Goal: Task Accomplishment & Management: Complete application form

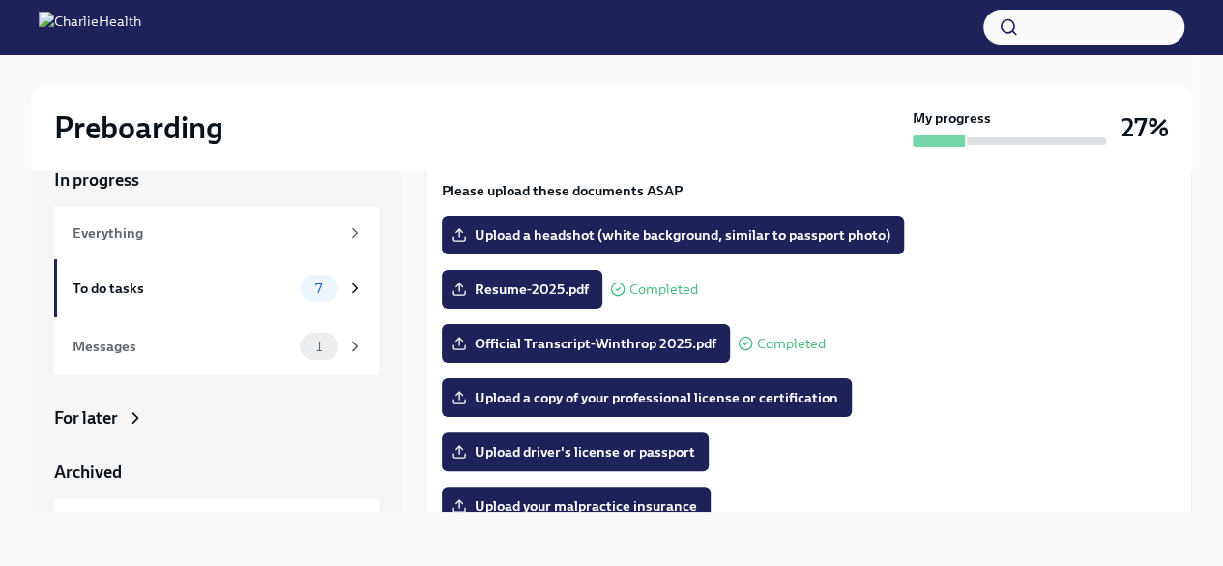
scroll to position [202, 0]
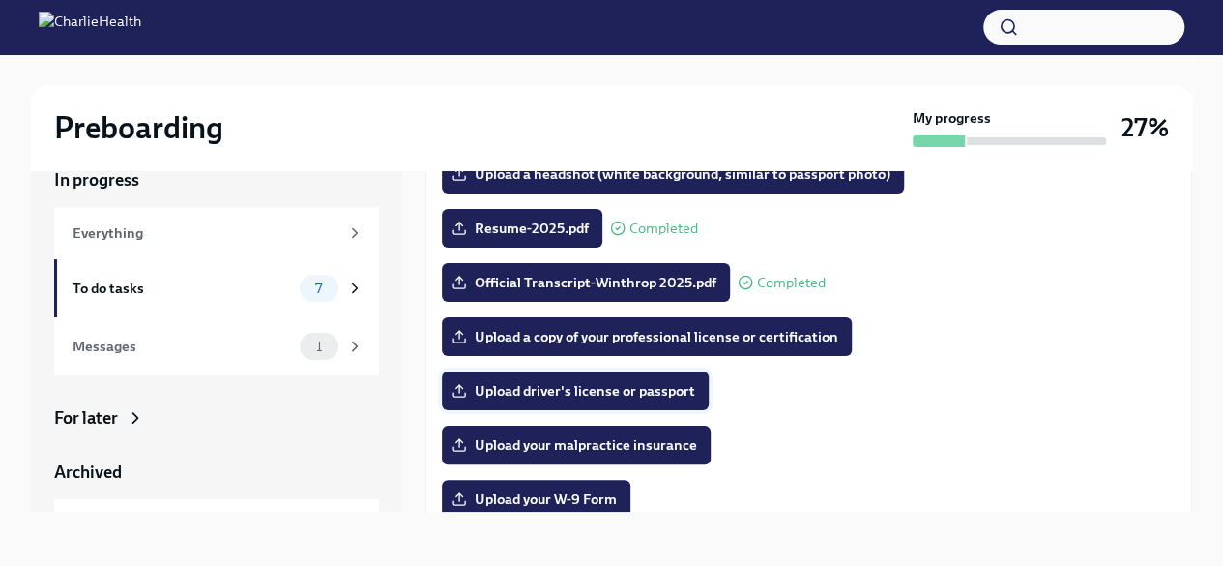
click at [597, 392] on span "Upload driver's license or passport" at bounding box center [575, 390] width 240 height 19
click at [0, 0] on input "Upload driver's license or passport" at bounding box center [0, 0] width 0 height 0
click at [621, 392] on span "Upload driver's license or passport" at bounding box center [575, 390] width 240 height 19
click at [0, 0] on input "Upload driver's license or passport" at bounding box center [0, 0] width 0 height 0
click at [581, 500] on span "Upload your W-9 Form" at bounding box center [535, 498] width 161 height 19
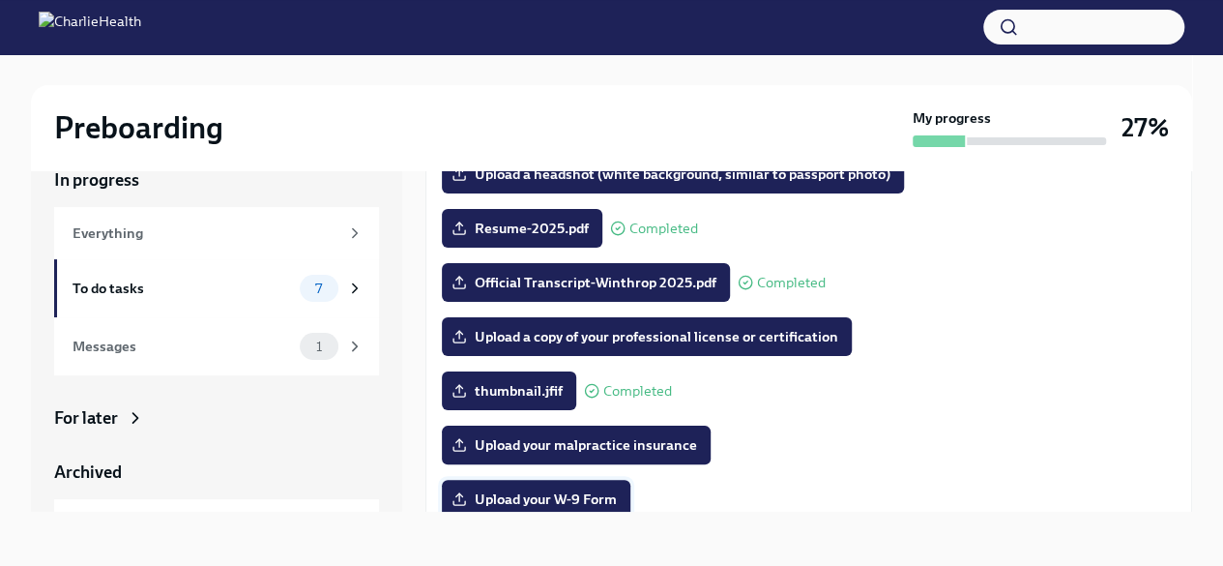
click at [0, 0] on input "Upload your W-9 Form" at bounding box center [0, 0] width 0 height 0
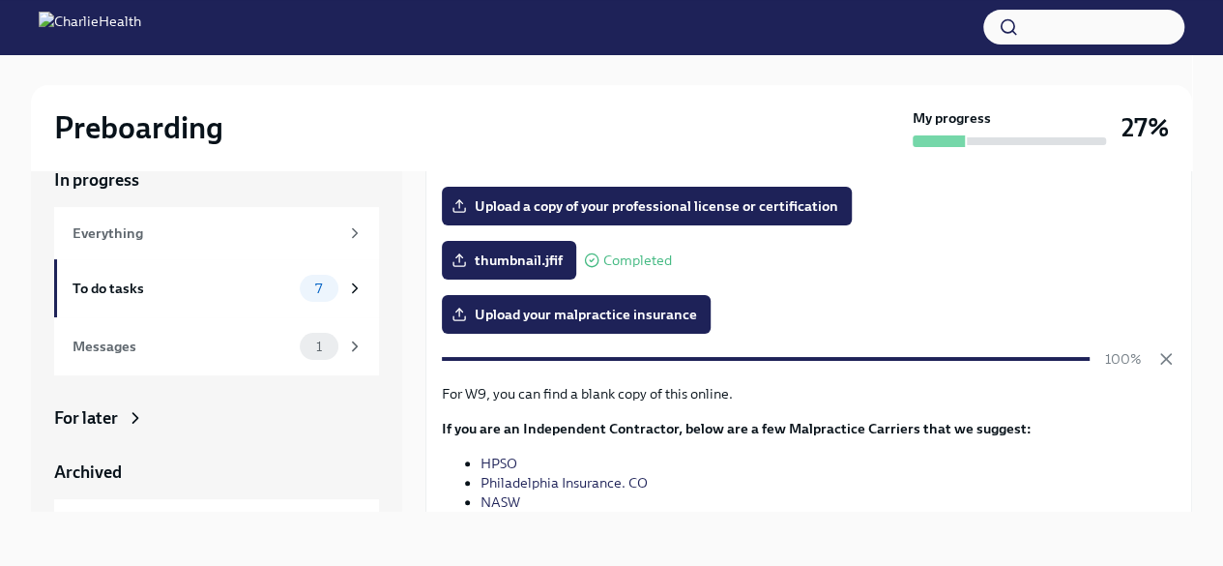
scroll to position [460, 0]
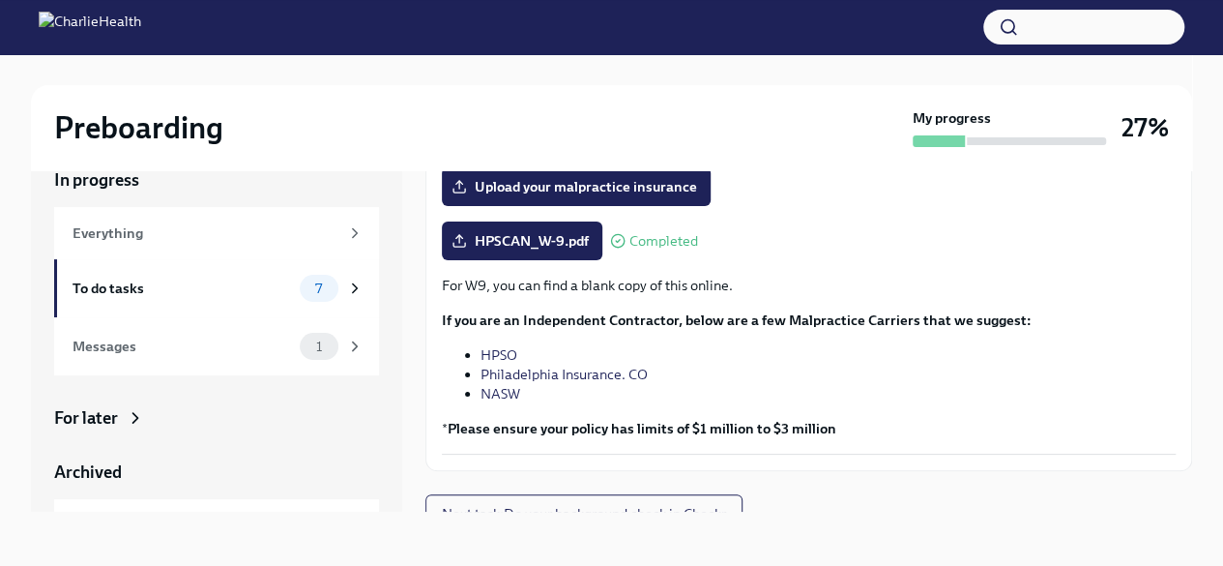
click at [868, 408] on div "For W9, you can find a blank copy of this online. If you are an Independent Con…" at bounding box center [809, 357] width 734 height 162
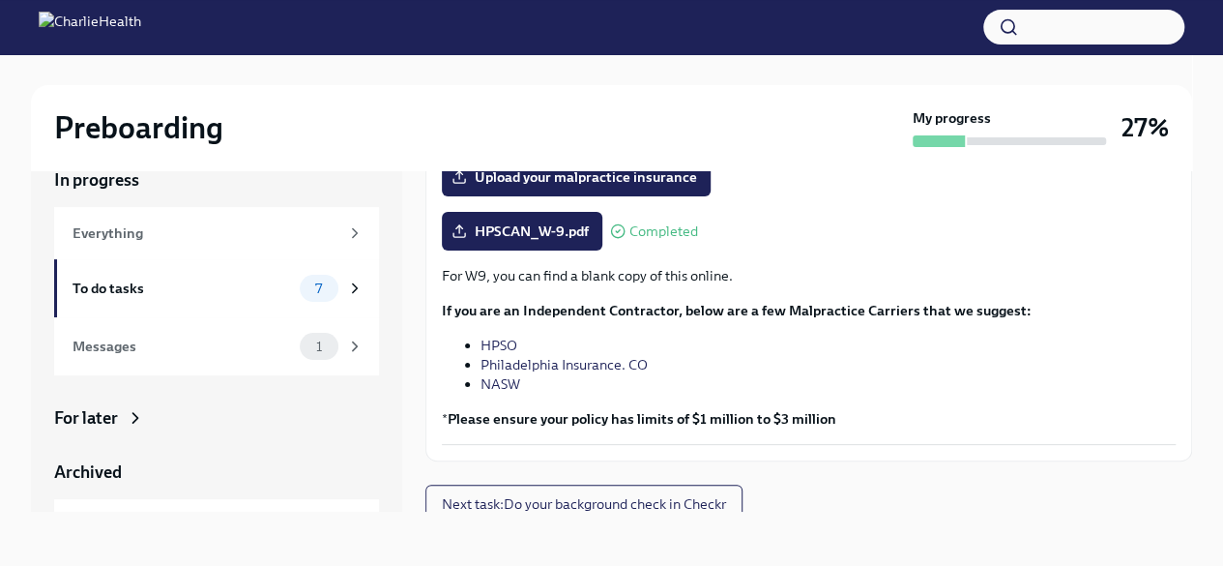
scroll to position [480, 0]
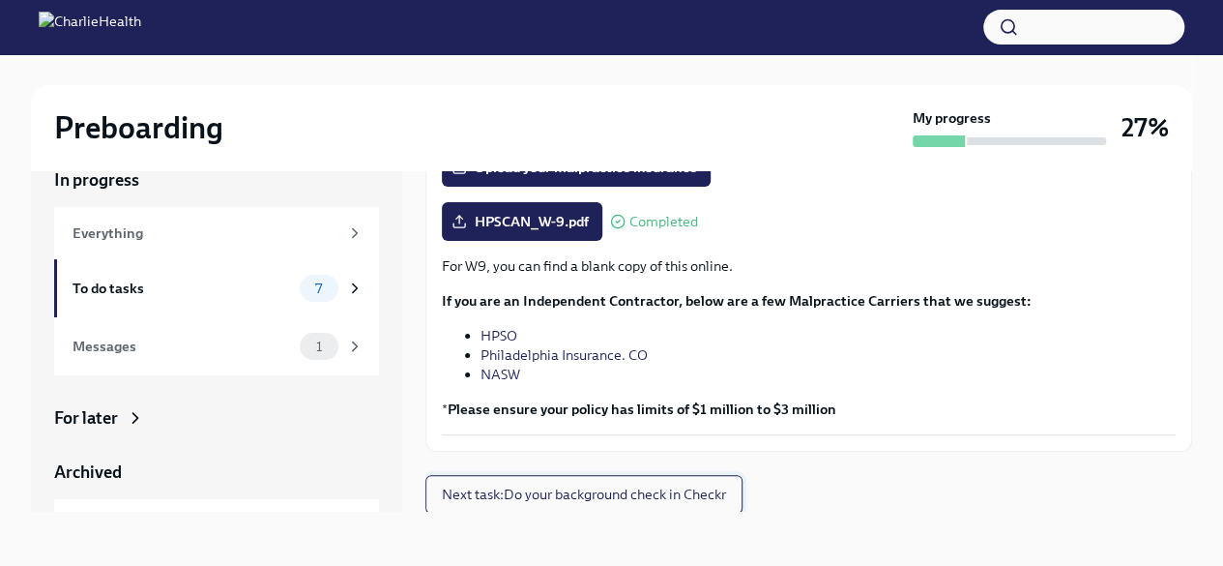
click at [629, 501] on span "Next task : Do your background check in Checkr" at bounding box center [584, 493] width 284 height 19
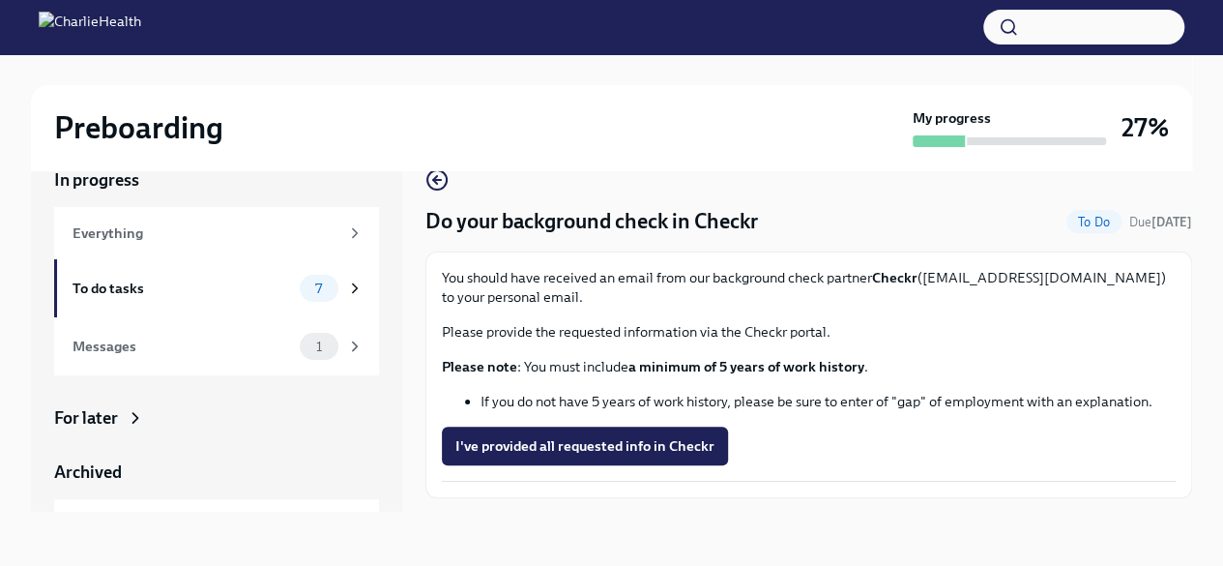
scroll to position [46, 0]
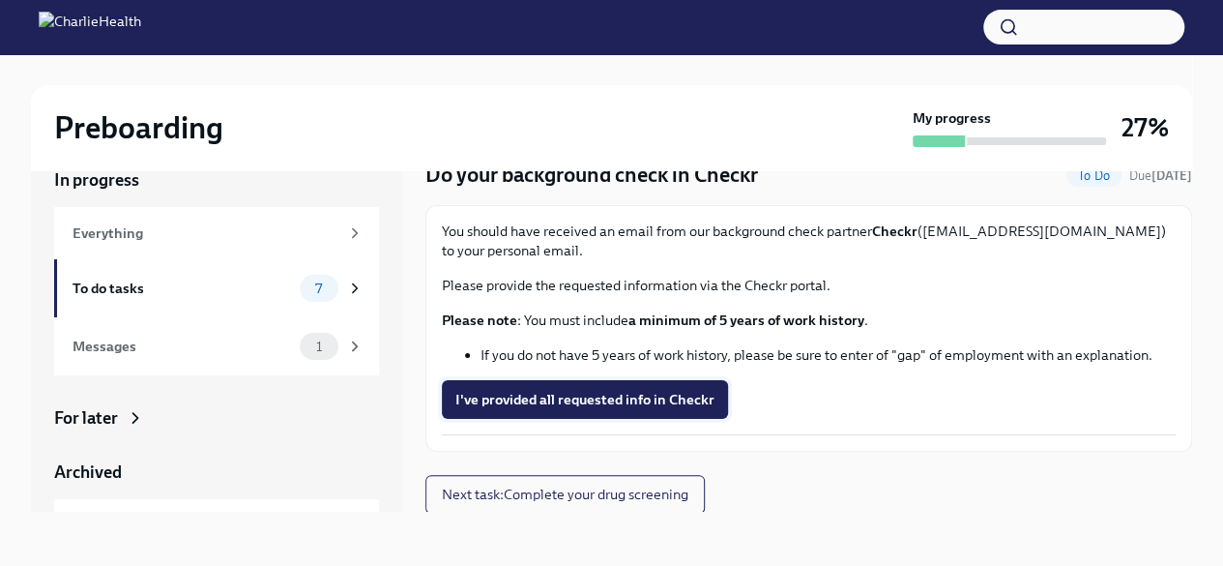
click at [616, 407] on span "I've provided all requested info in Checkr" at bounding box center [584, 399] width 259 height 19
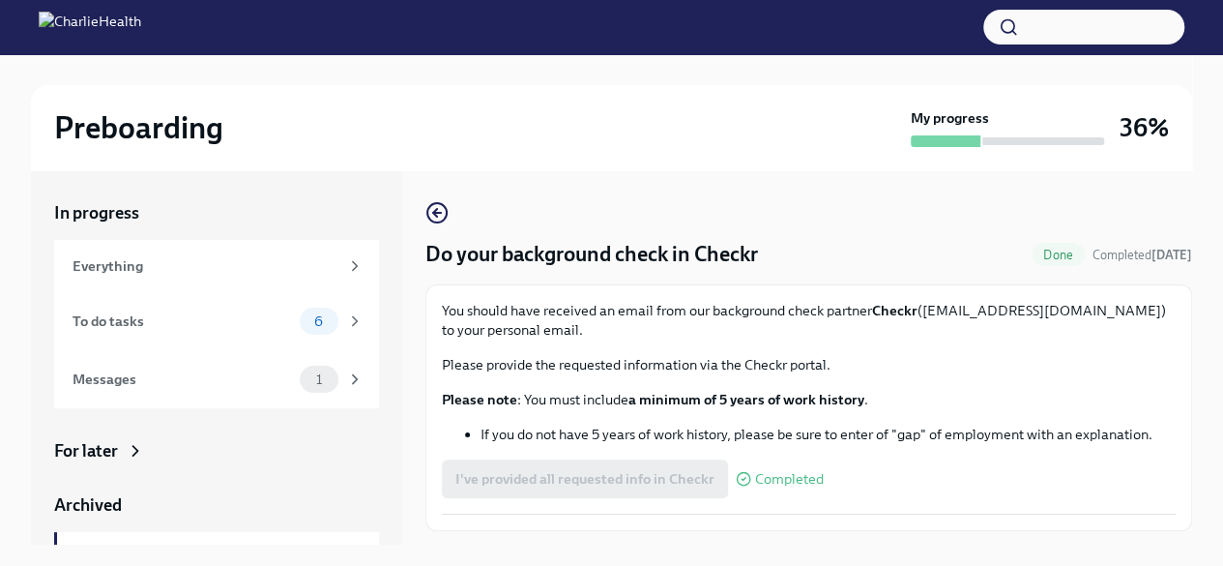
scroll to position [47, 0]
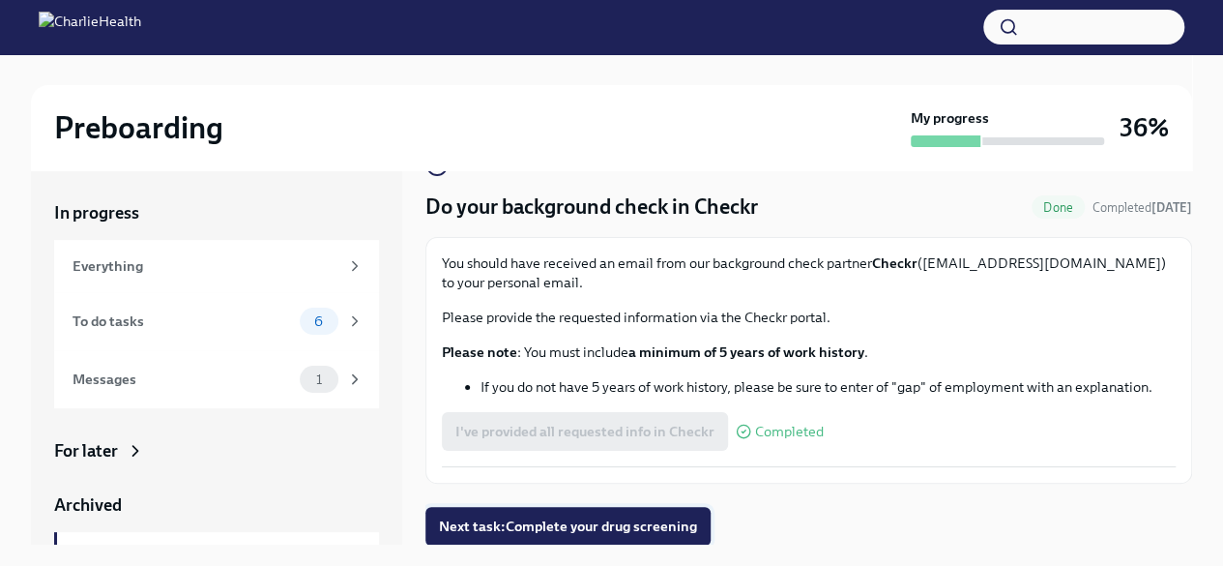
click at [557, 537] on button "Next task : Complete your drug screening" at bounding box center [567, 526] width 285 height 39
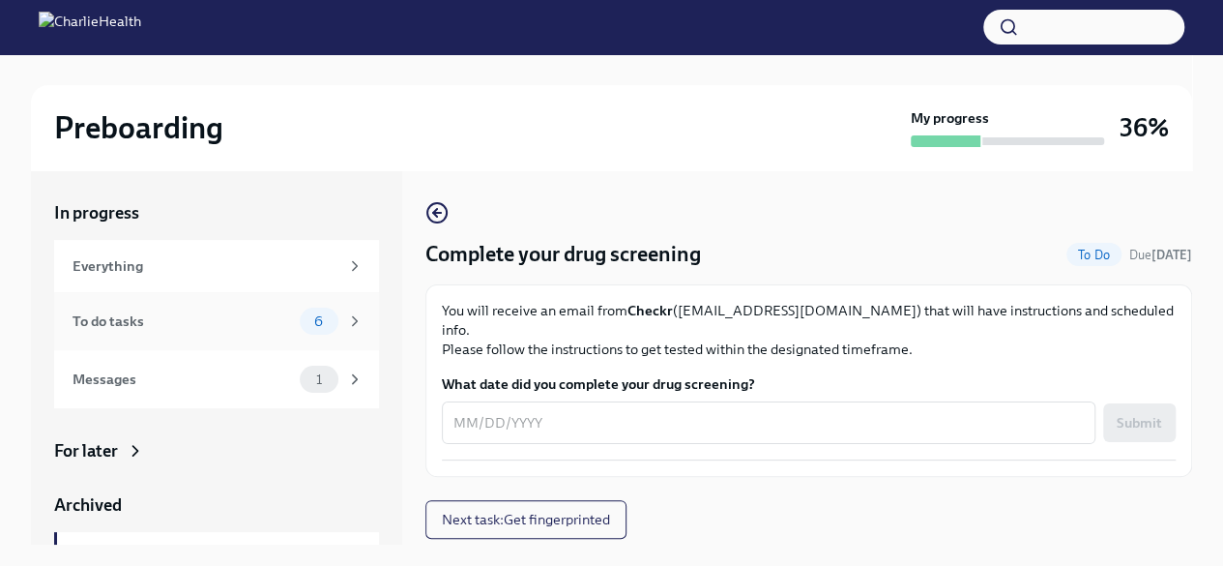
click at [185, 327] on div "To do tasks" at bounding box center [182, 320] width 219 height 21
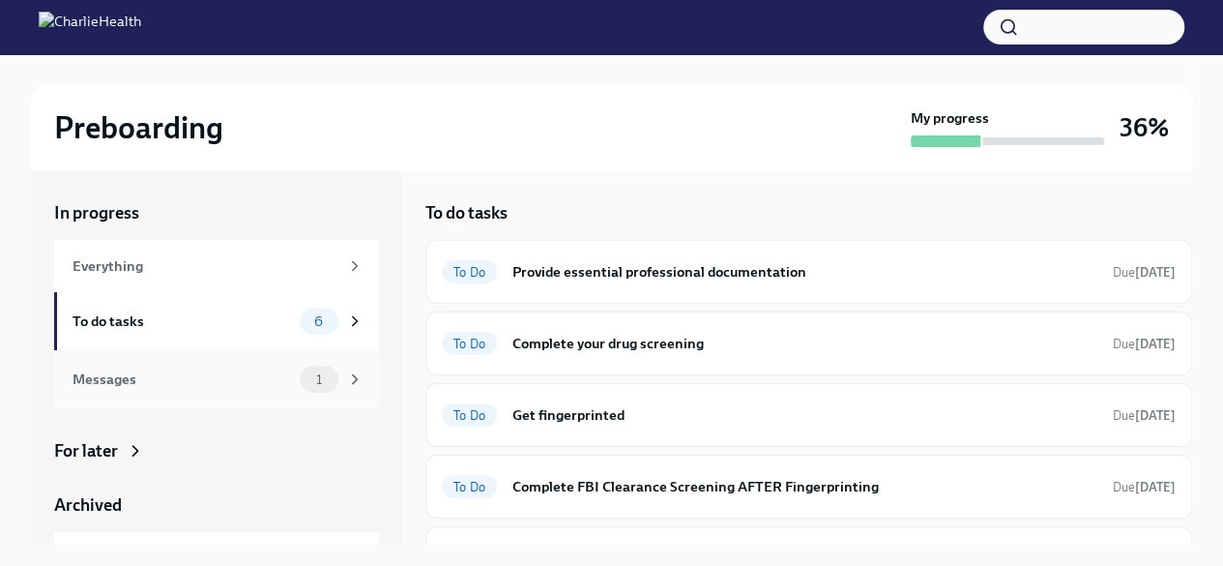
click at [177, 389] on div "Messages" at bounding box center [182, 378] width 219 height 21
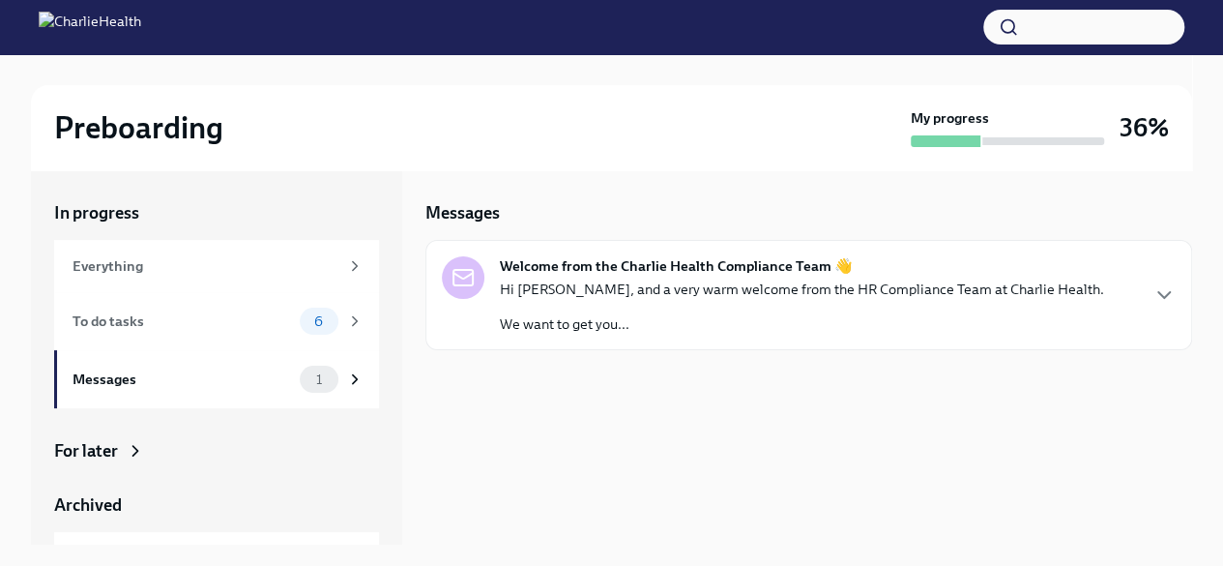
click at [557, 310] on div "Hi Isatu, and a very warm welcome from the HR Compliance Team at Charlie Health…" at bounding box center [802, 306] width 604 height 54
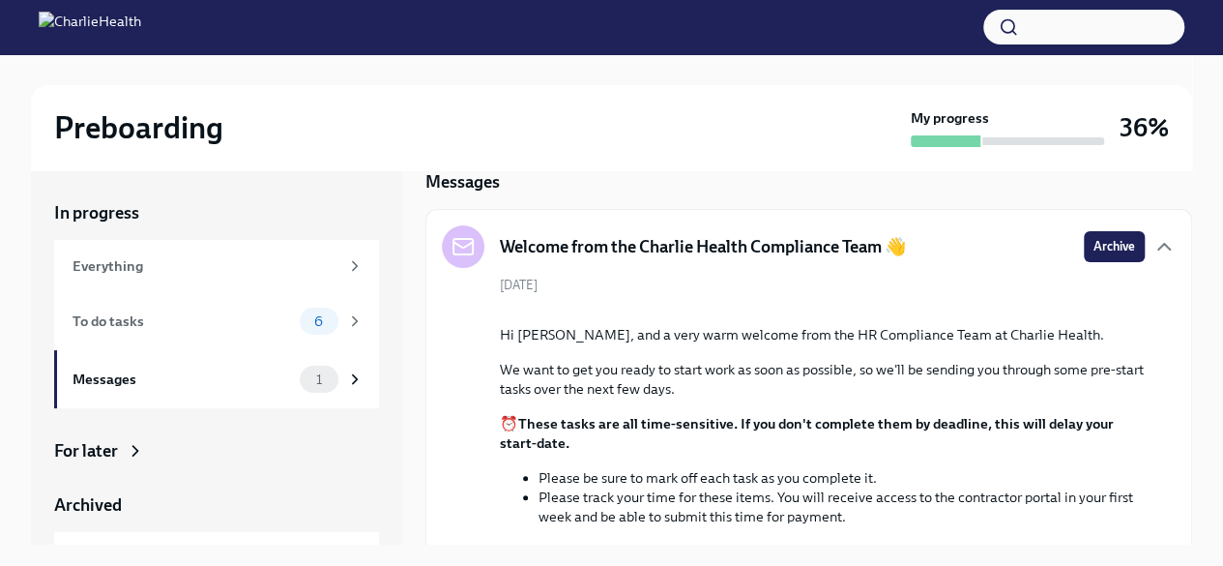
scroll to position [12, 0]
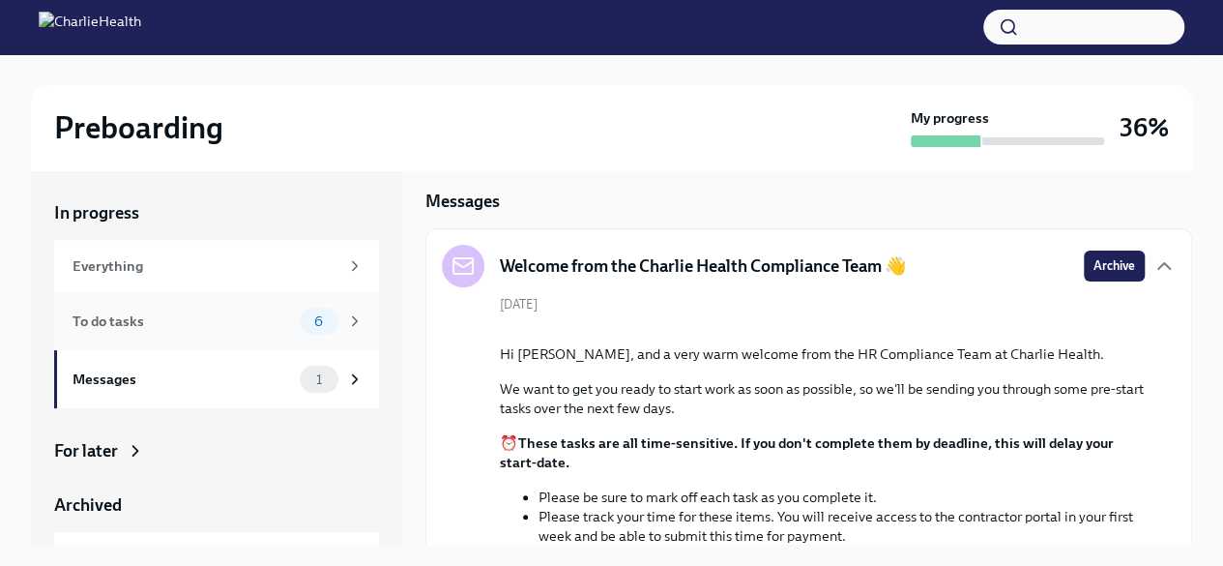
click at [151, 305] on div "To do tasks 6" at bounding box center [216, 321] width 325 height 58
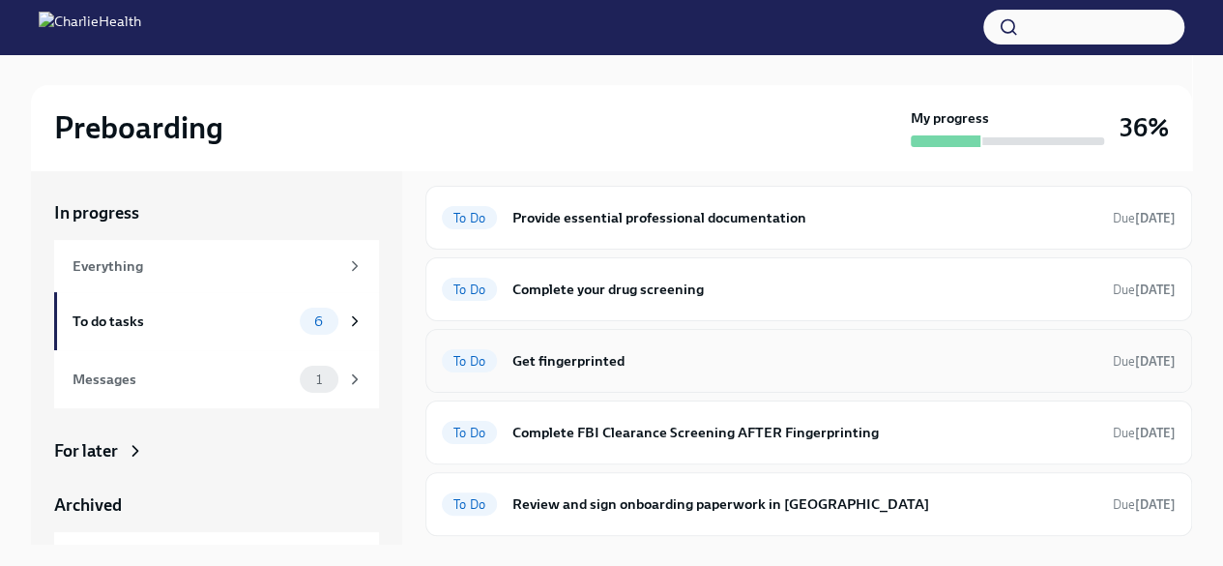
scroll to position [56, 0]
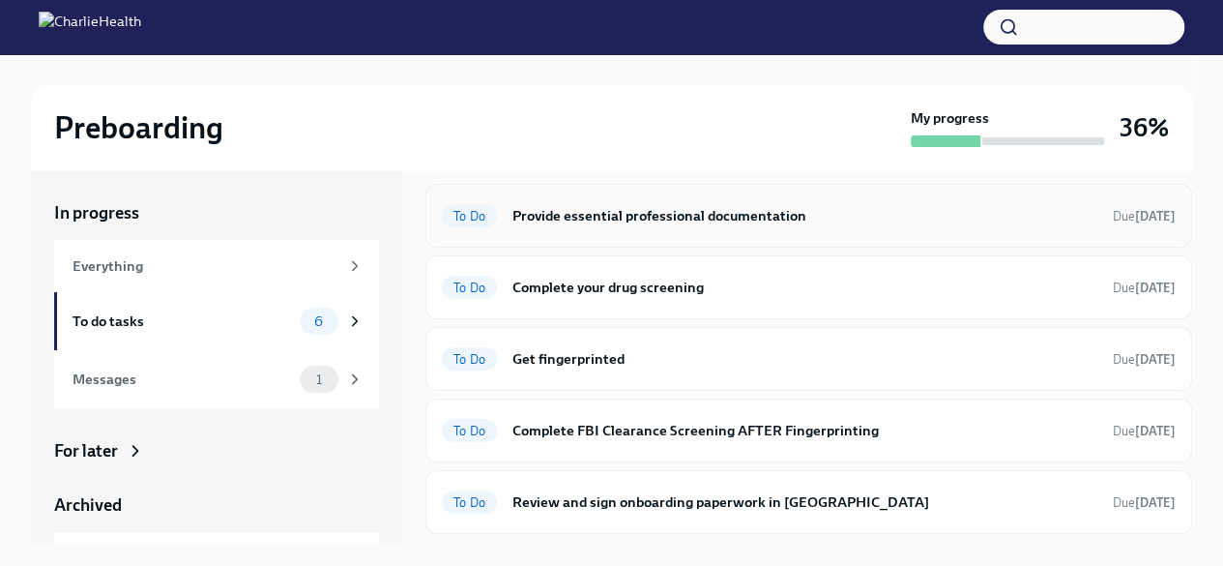
click at [659, 219] on h6 "Provide essential professional documentation" at bounding box center [804, 215] width 585 height 21
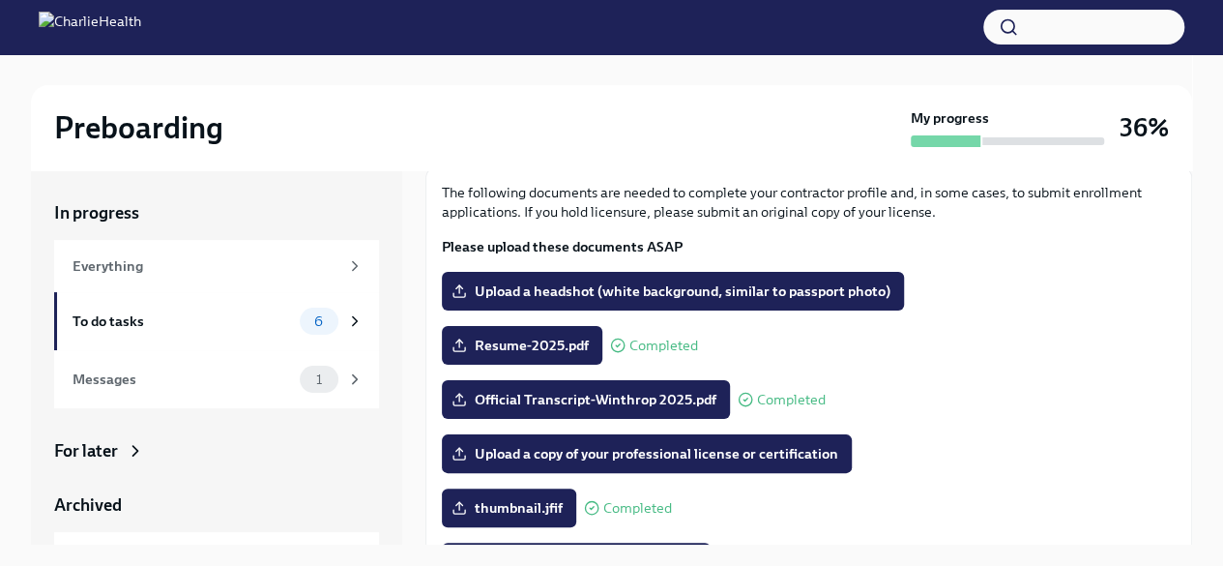
scroll to position [102, 0]
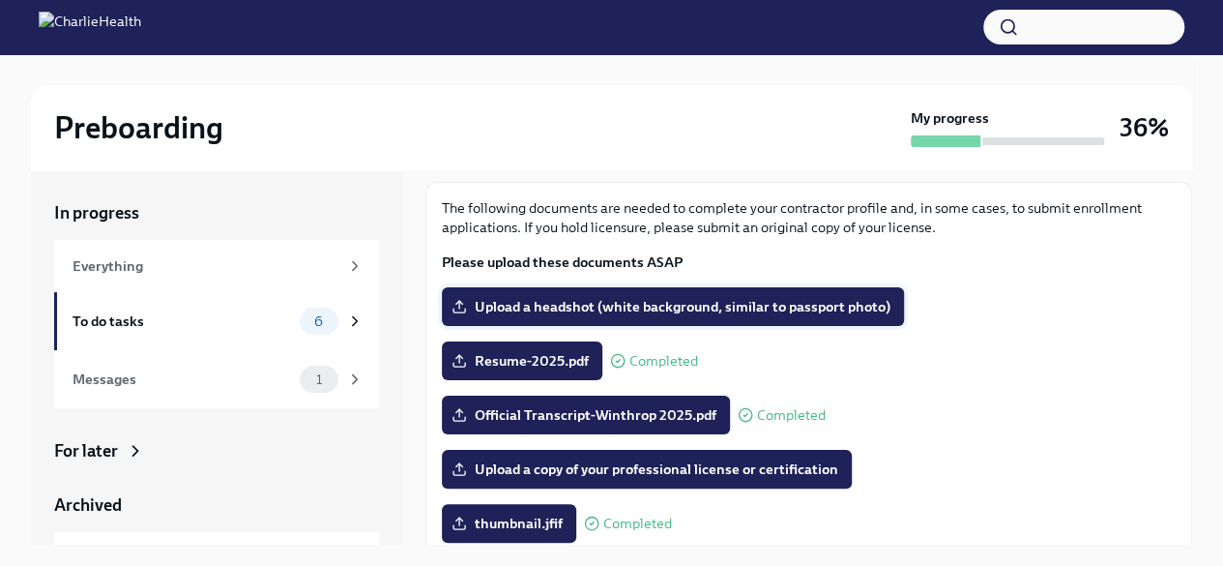
click at [599, 301] on span "Upload a headshot (white background, similar to passport photo)" at bounding box center [672, 306] width 435 height 19
click at [0, 0] on input "Upload a headshot (white background, similar to passport photo)" at bounding box center [0, 0] width 0 height 0
click at [642, 318] on label "Upload a headshot (white background, similar to passport photo)" at bounding box center [673, 306] width 462 height 39
click at [0, 0] on input "Upload a headshot (white background, similar to passport photo)" at bounding box center [0, 0] width 0 height 0
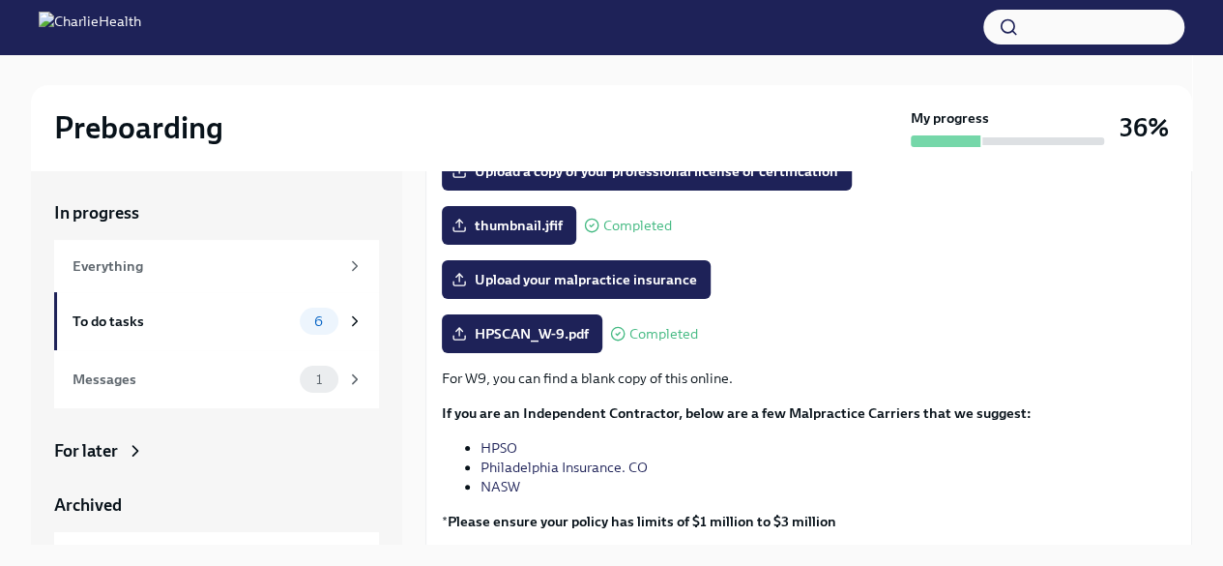
scroll to position [480, 0]
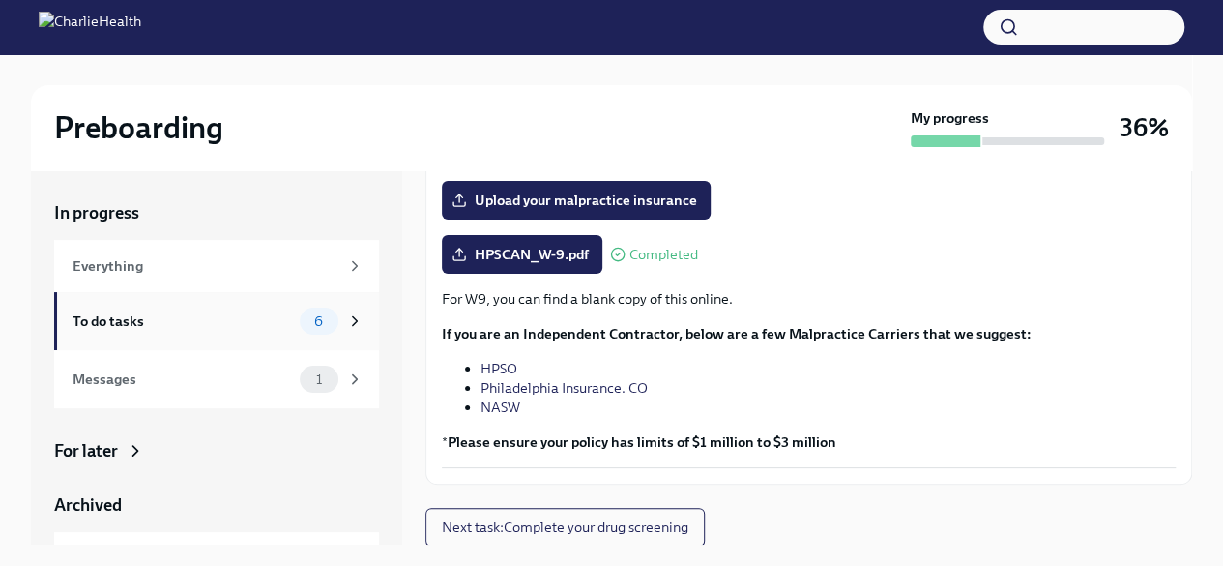
click at [211, 326] on div "To do tasks" at bounding box center [182, 320] width 219 height 21
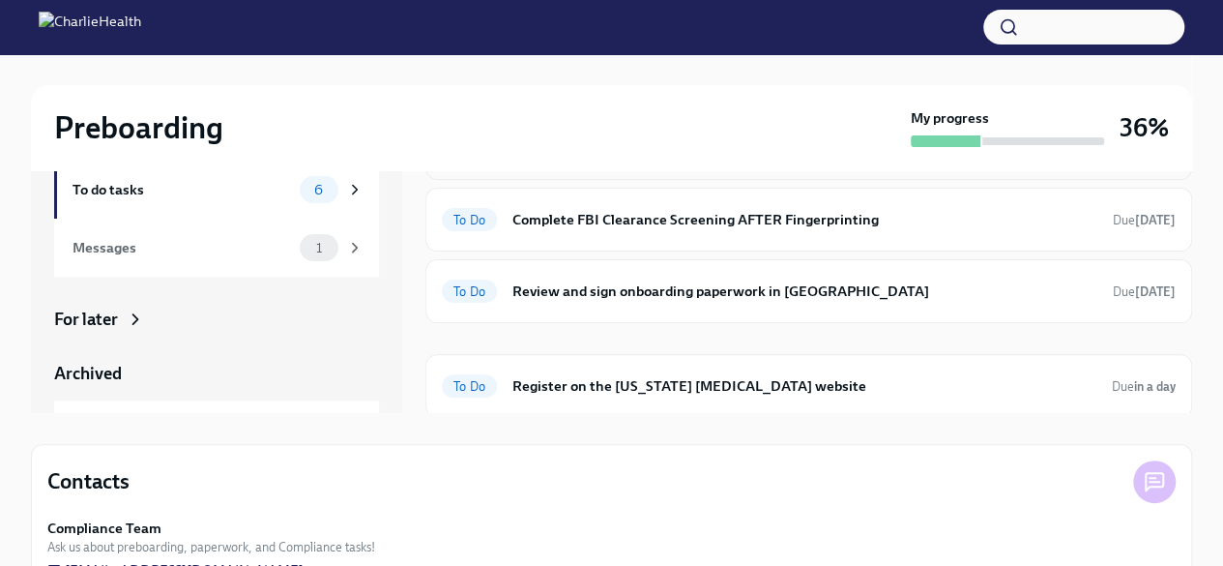
scroll to position [134, 0]
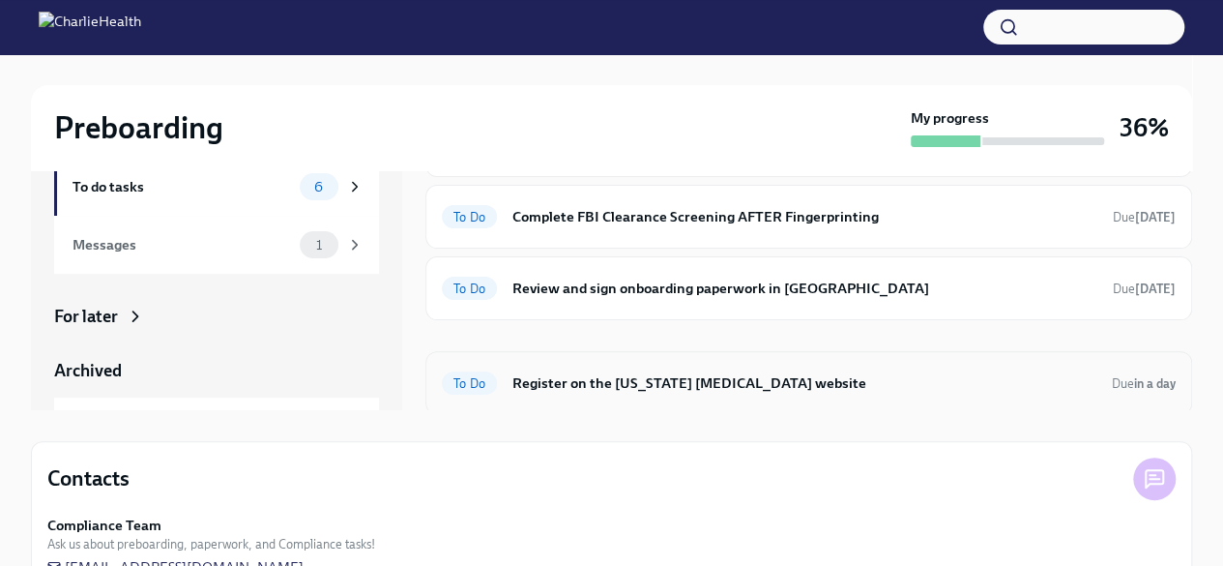
click at [617, 378] on h6 "Register on the Pennsylvania Child Abuse website" at bounding box center [804, 382] width 584 height 21
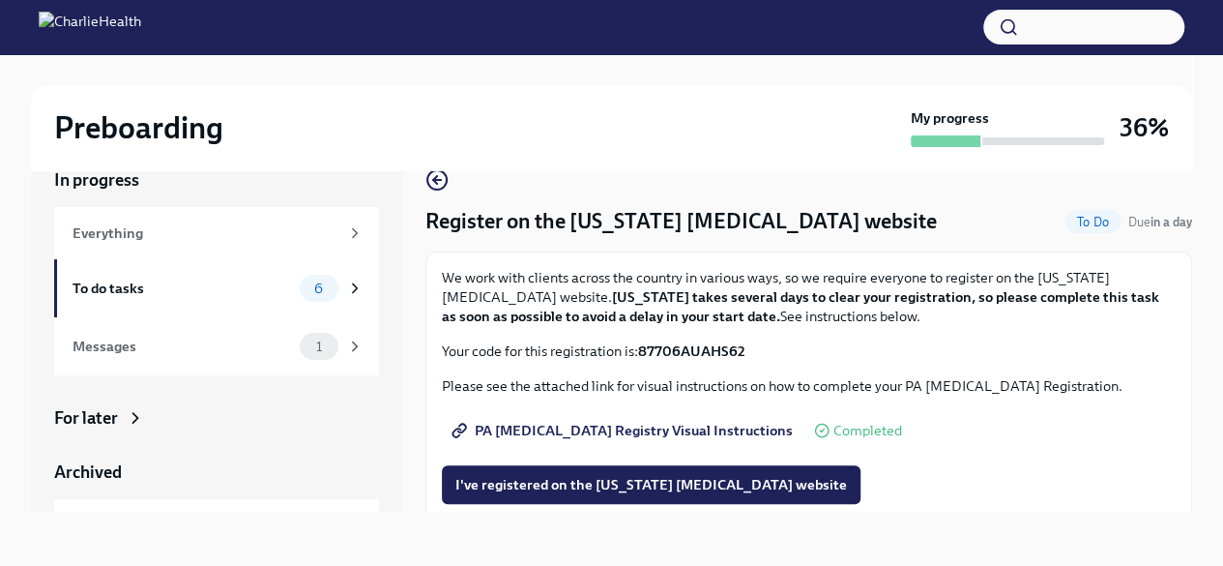
scroll to position [85, 0]
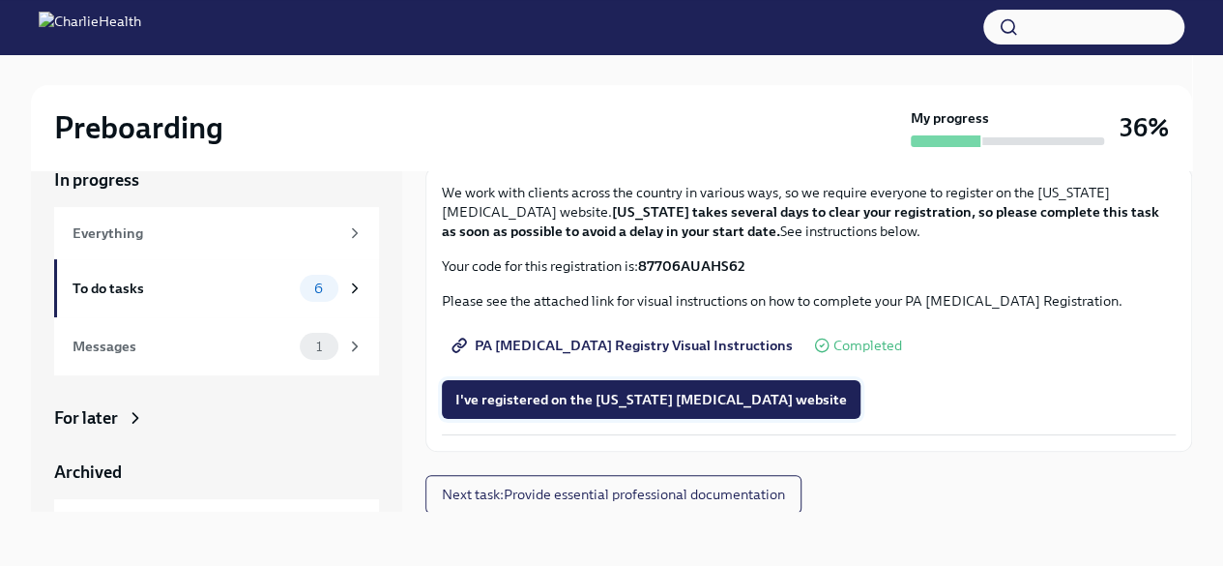
click at [611, 399] on span "I've registered on the Pennsylvania Child Abuse website" at bounding box center [651, 399] width 392 height 19
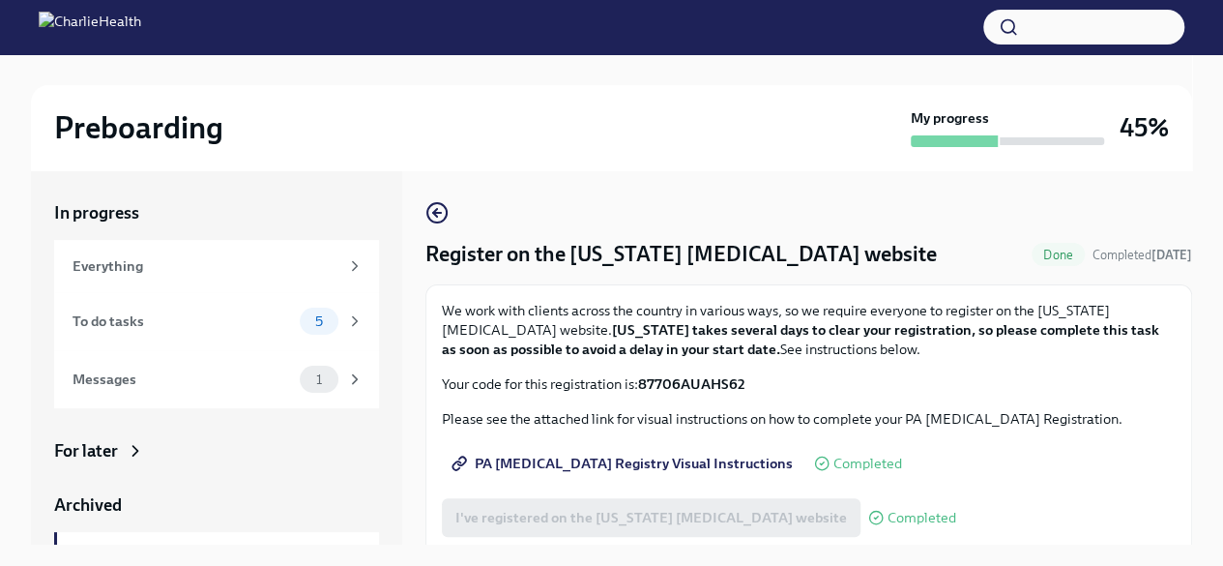
scroll to position [86, 0]
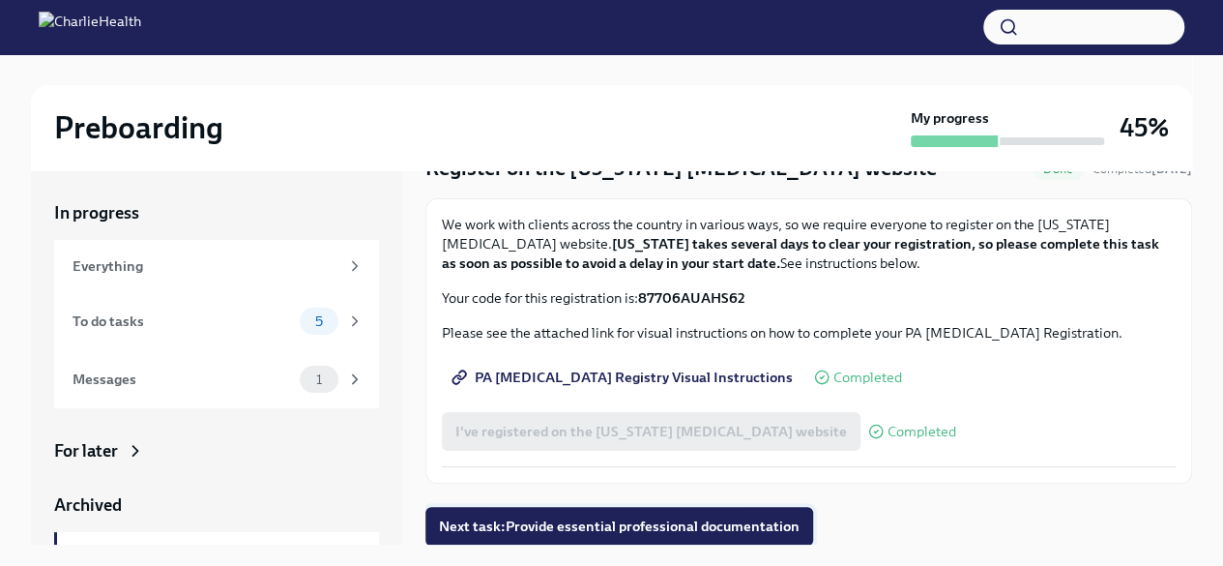
click at [598, 523] on span "Next task : Provide essential professional documentation" at bounding box center [619, 525] width 361 height 19
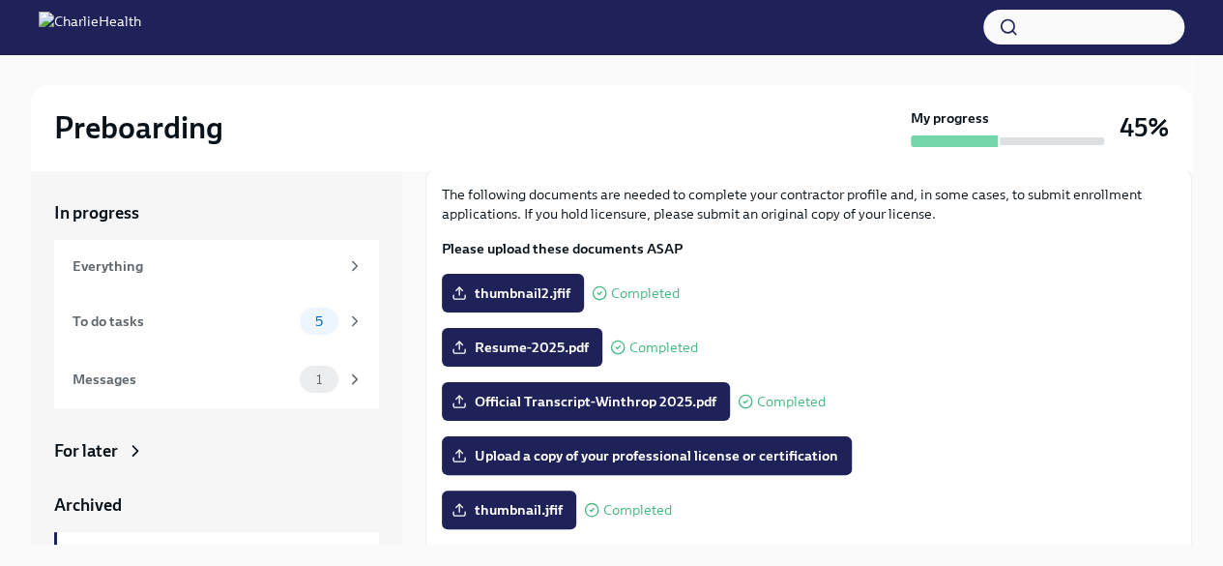
scroll to position [110, 0]
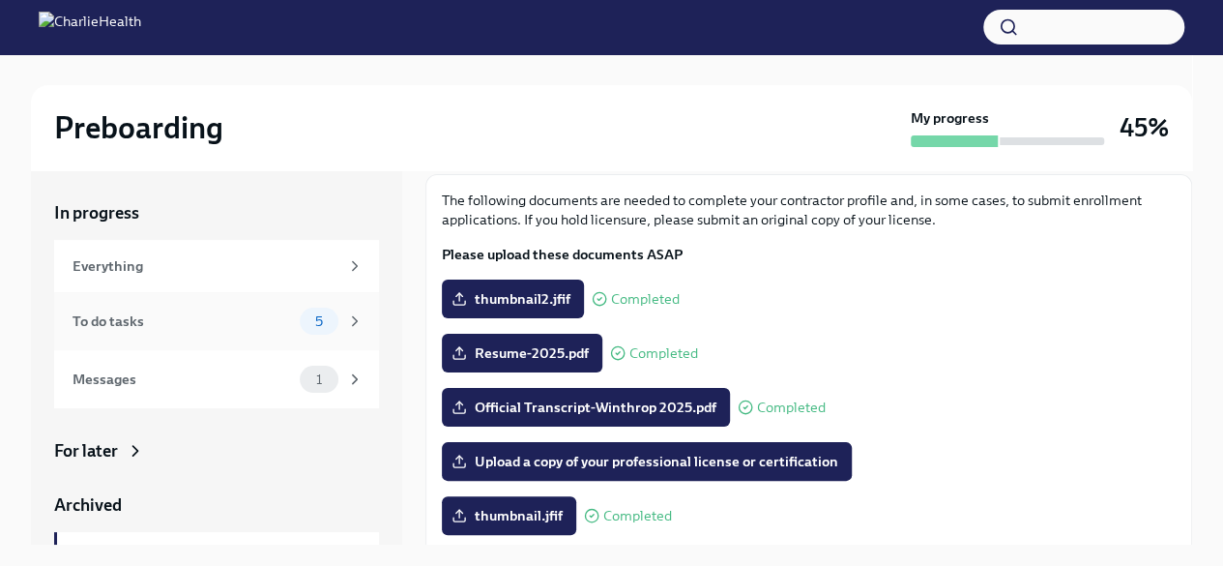
click at [208, 323] on div "To do tasks" at bounding box center [182, 320] width 219 height 21
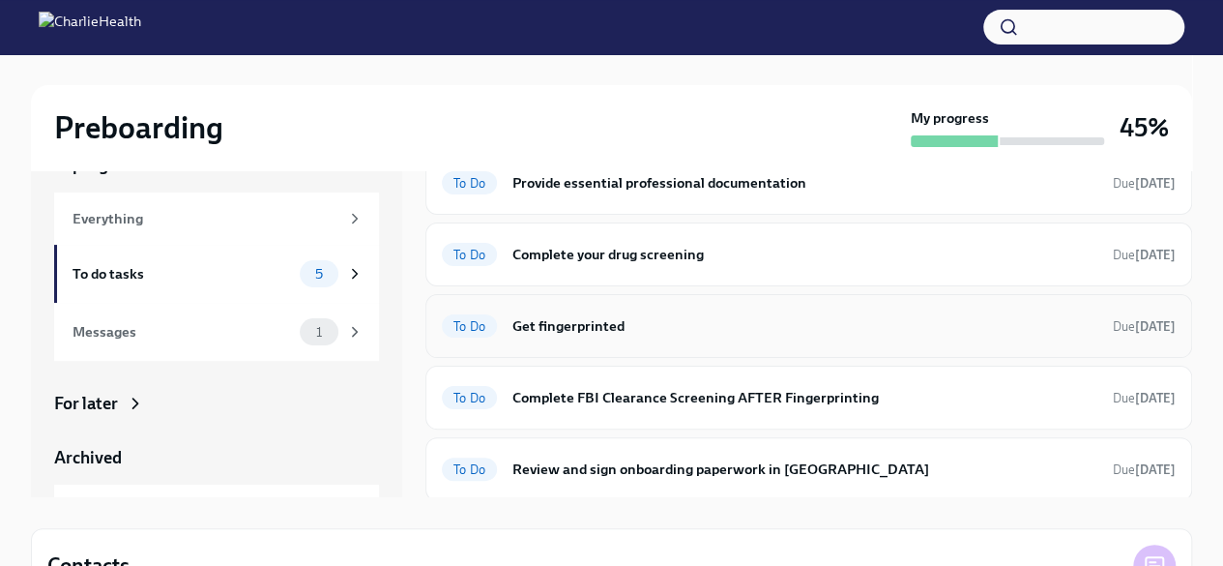
scroll to position [20, 0]
